Goal: Task Accomplishment & Management: Use online tool/utility

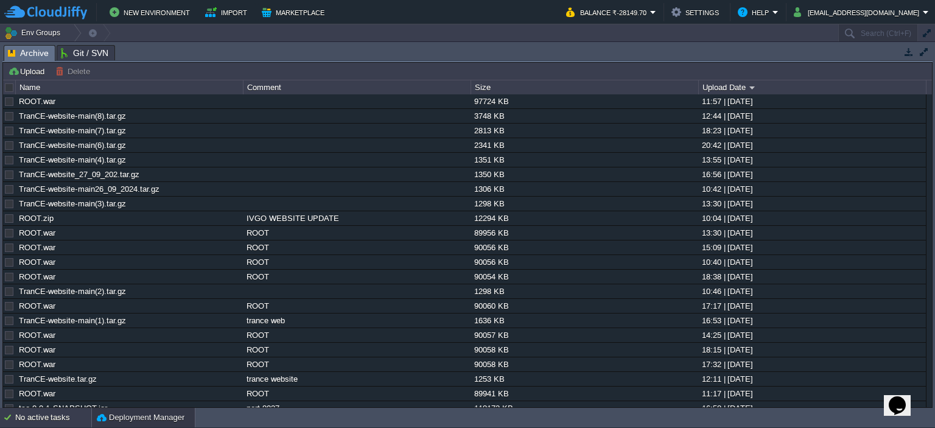
click at [44, 410] on div "No active tasks" at bounding box center [53, 417] width 76 height 19
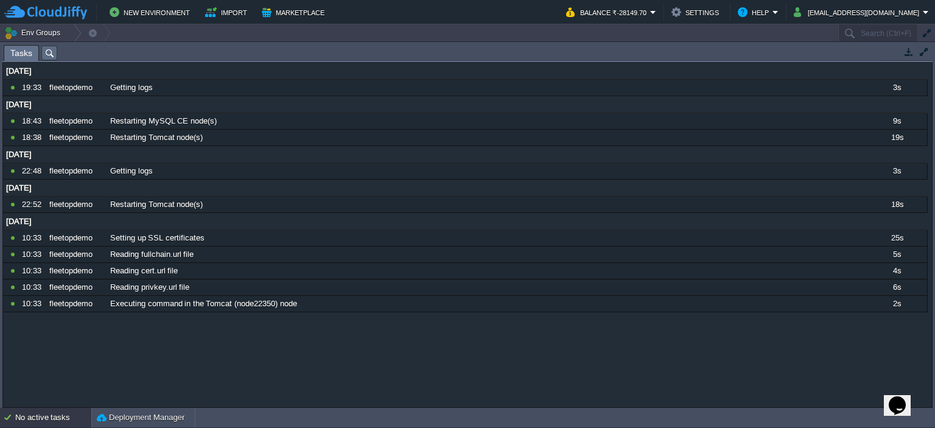
click at [32, 417] on div "No active tasks" at bounding box center [53, 417] width 76 height 19
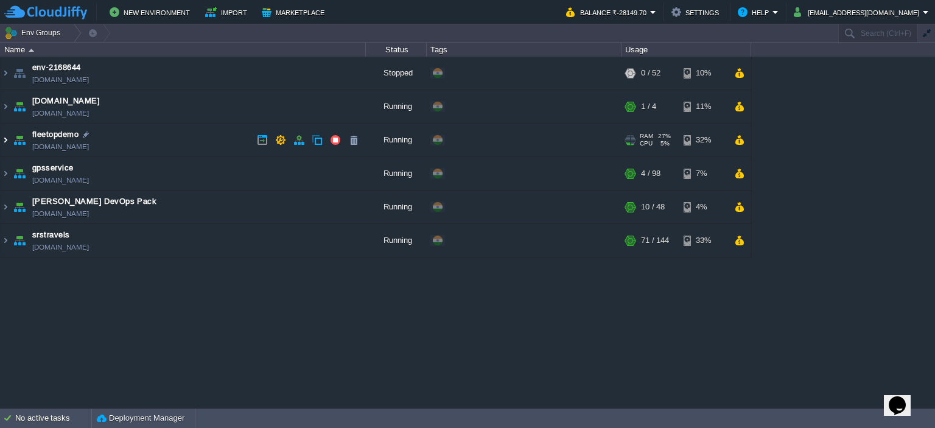
click at [5, 149] on img at bounding box center [6, 140] width 10 height 33
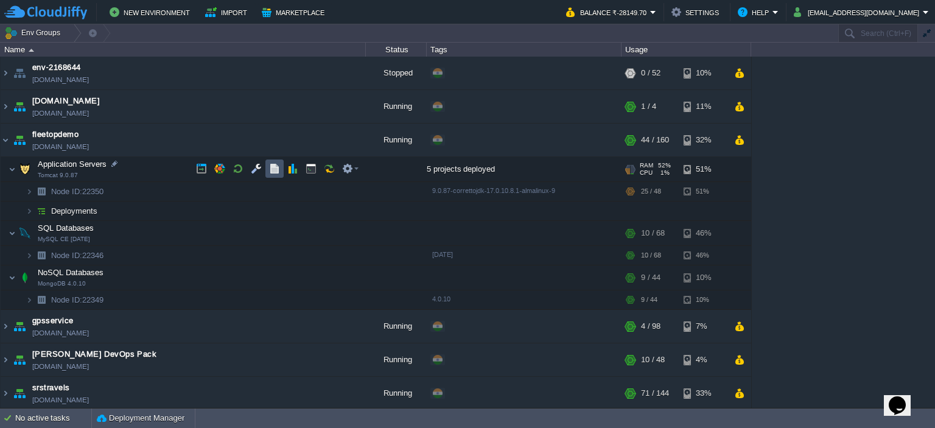
click at [269, 170] on button "button" at bounding box center [274, 168] width 11 height 11
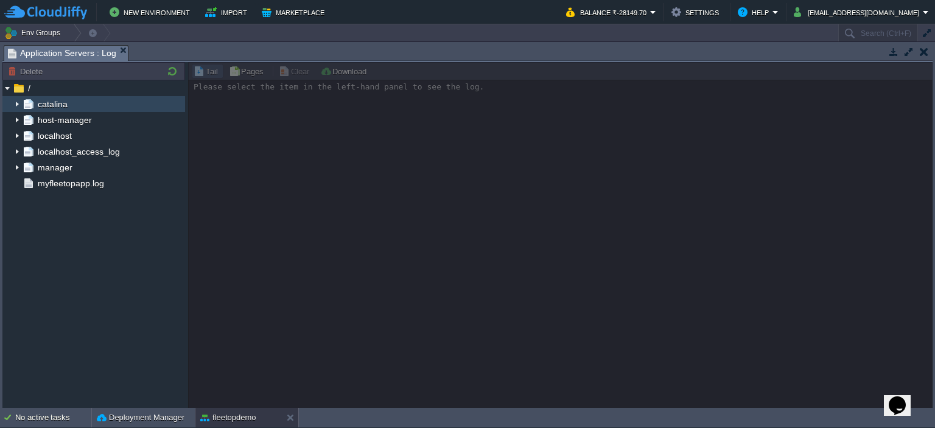
click at [18, 108] on img at bounding box center [17, 104] width 10 height 16
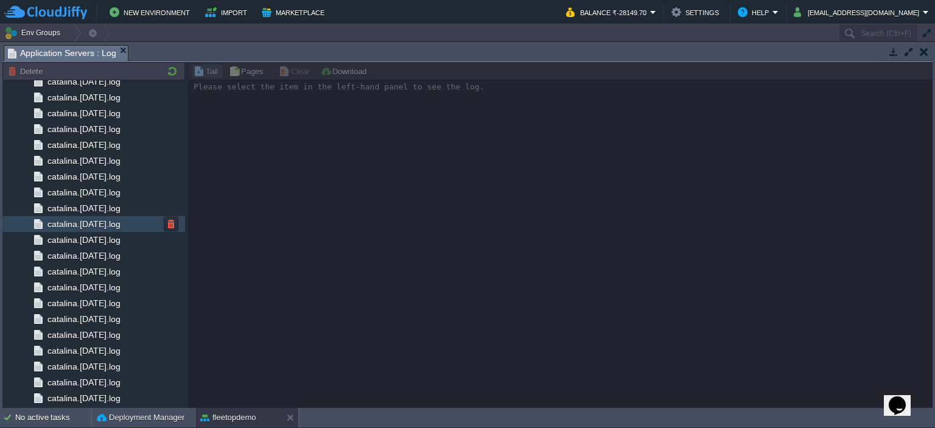
scroll to position [1240, 0]
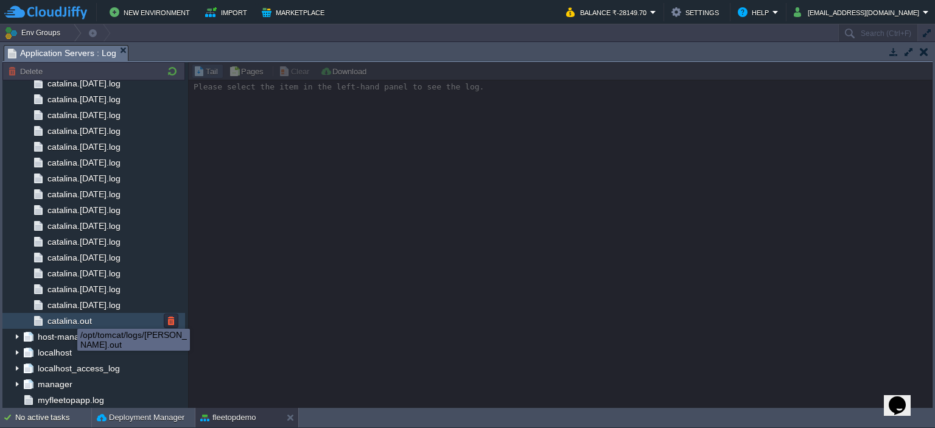
click at [68, 325] on span "catalina.out" at bounding box center [69, 320] width 49 height 11
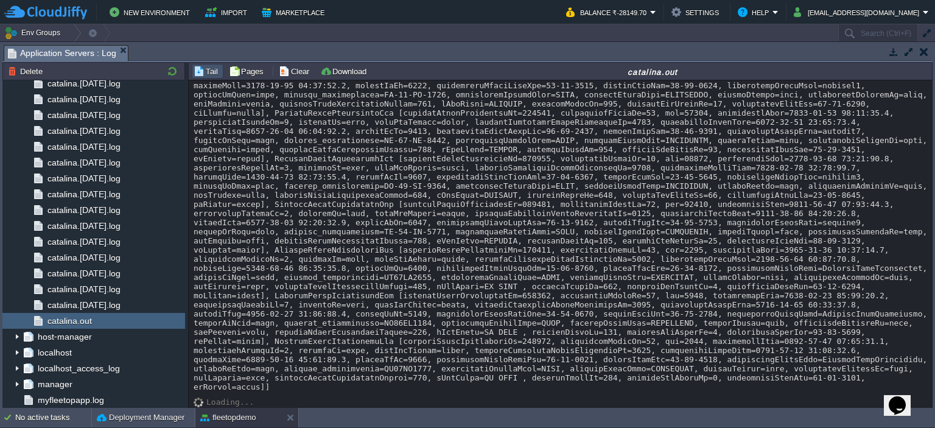
scroll to position [33212, 0]
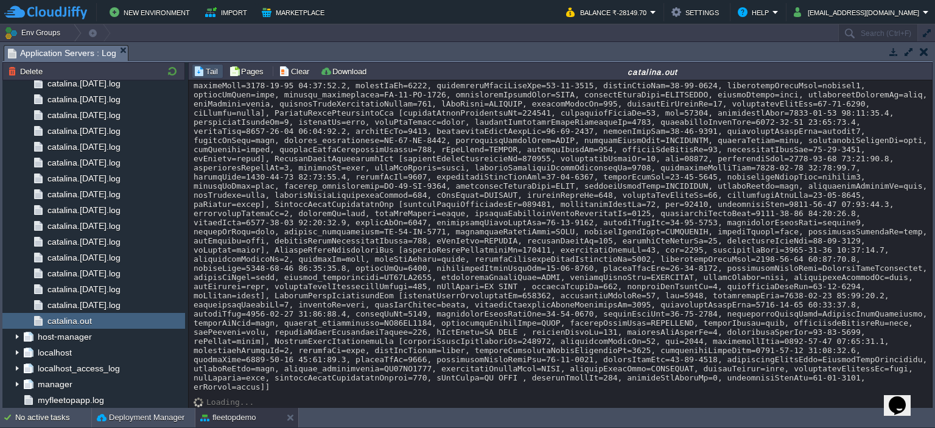
scroll to position [34214, 0]
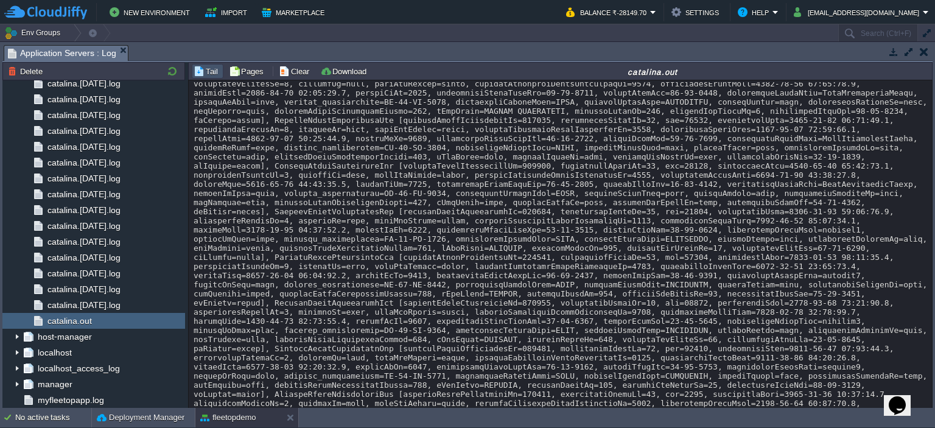
scroll to position [32742, 0]
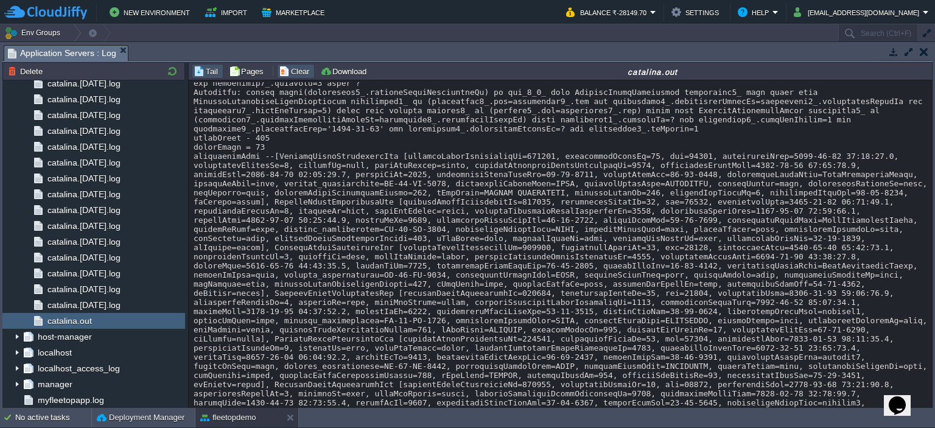
click at [287, 74] on button "Clear" at bounding box center [296, 71] width 34 height 11
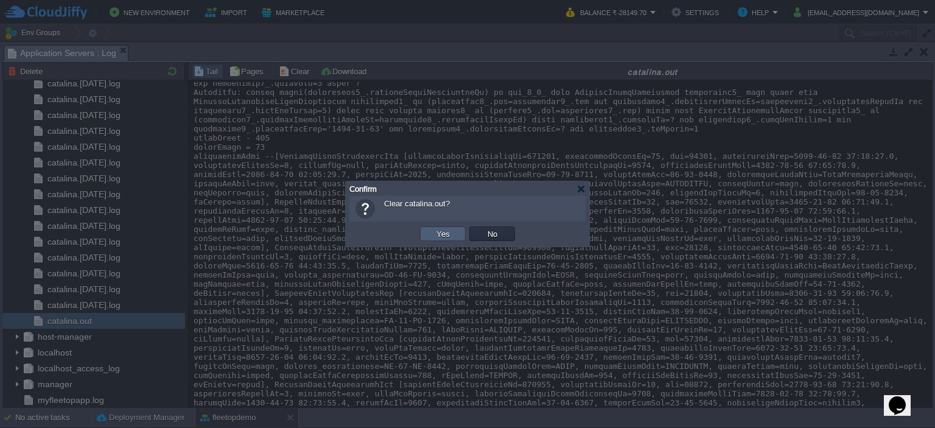
click at [431, 231] on td "Yes" at bounding box center [443, 234] width 46 height 15
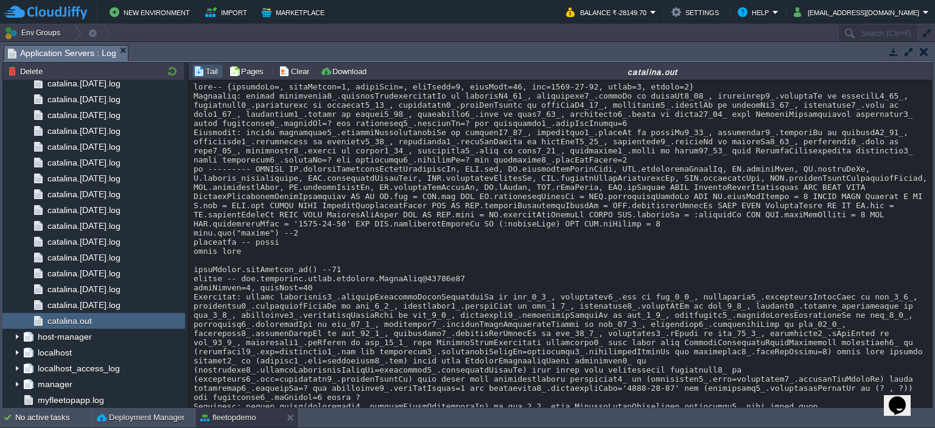
scroll to position [0, 0]
